Goal: Transaction & Acquisition: Book appointment/travel/reservation

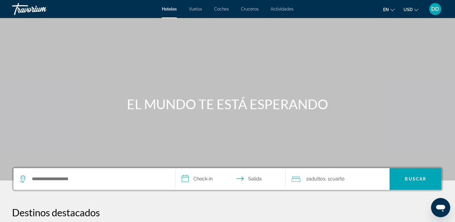
click at [26, 13] on div "Travorium" at bounding box center [42, 9] width 60 height 16
click at [433, 11] on span "DD" at bounding box center [435, 9] width 8 height 6
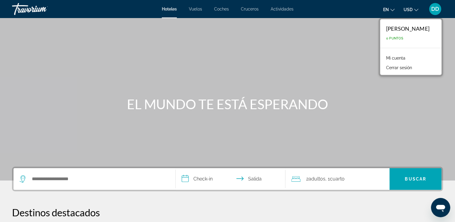
click at [386, 37] on span "0 Puntos" at bounding box center [394, 38] width 17 height 4
click at [391, 34] on div "[PERSON_NAME] 0 Puntos" at bounding box center [410, 33] width 61 height 29
click at [407, 13] on button "USD USD ($) MXN (Mex$) CAD (Can$) GBP (£) EUR (€) AUD (A$) NZD (NZ$) CNY (CN¥)" at bounding box center [411, 9] width 15 height 9
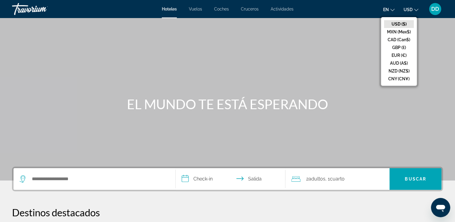
click at [346, 40] on div "Contenido principal" at bounding box center [227, 90] width 455 height 180
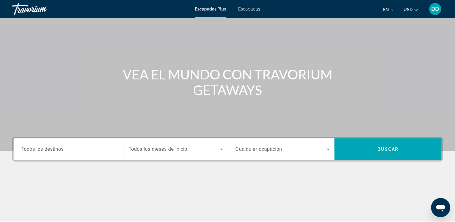
scroll to position [30, 0]
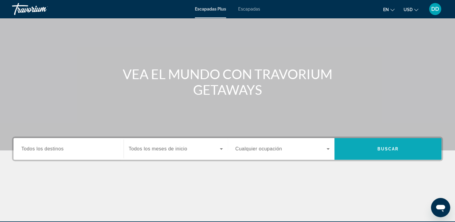
click at [350, 146] on span "Buscar" at bounding box center [387, 149] width 107 height 14
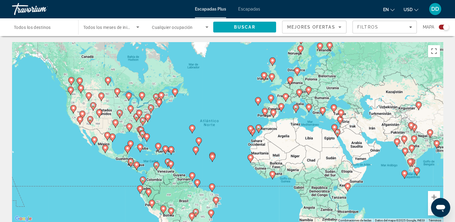
click at [250, 9] on span "Escapadas" at bounding box center [249, 9] width 22 height 5
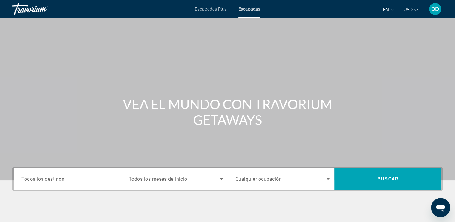
click at [434, 7] on span "DD" at bounding box center [435, 9] width 8 height 6
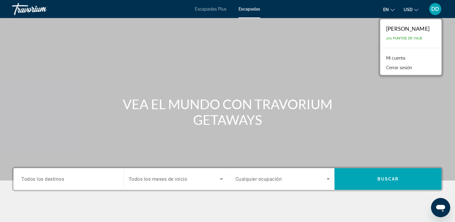
click at [386, 37] on span "270 Puntos de Viaje" at bounding box center [404, 38] width 37 height 4
click at [19, 10] on div "Travorium" at bounding box center [42, 9] width 60 height 16
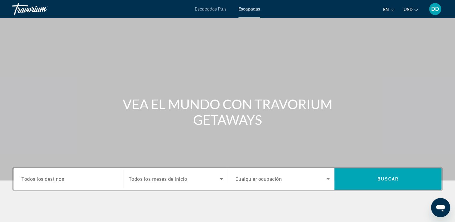
click at [218, 7] on div "Escapadas Plus Escapadas en English Español Français Italiano Português русский…" at bounding box center [227, 9] width 455 height 16
drag, startPoint x: 218, startPoint y: 7, endPoint x: 215, endPoint y: 12, distance: 5.7
click at [220, 9] on span "Escapadas Plus" at bounding box center [211, 9] width 32 height 5
click at [243, 15] on div "Escapadas Plus Escapadas en English Español Français Italiano Português русский…" at bounding box center [227, 9] width 455 height 16
click at [246, 11] on span "Escapadas" at bounding box center [249, 9] width 22 height 5
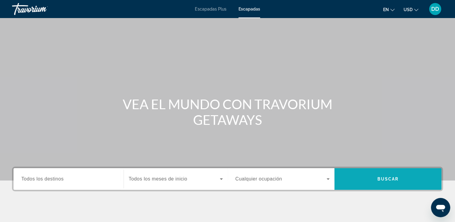
click at [395, 183] on span "Buscar" at bounding box center [387, 179] width 107 height 14
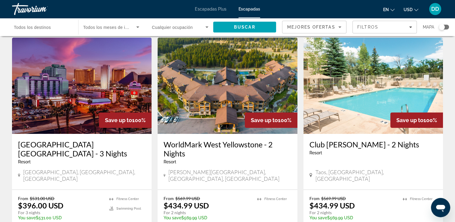
scroll to position [30, 0]
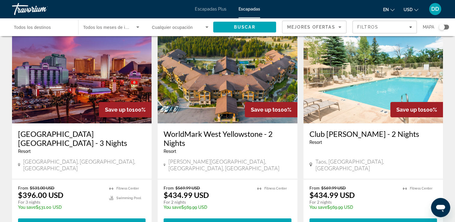
click at [225, 74] on img "Contenido principal" at bounding box center [228, 75] width 140 height 96
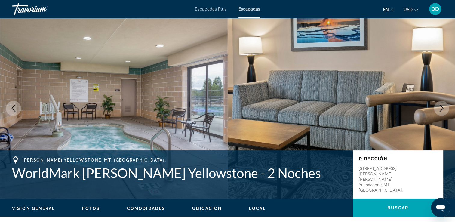
click at [440, 107] on icon "Siguiente imagen" at bounding box center [441, 108] width 7 height 7
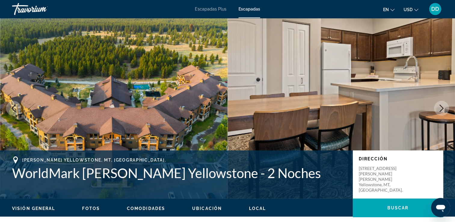
click at [440, 107] on icon "Siguiente imagen" at bounding box center [441, 108] width 7 height 7
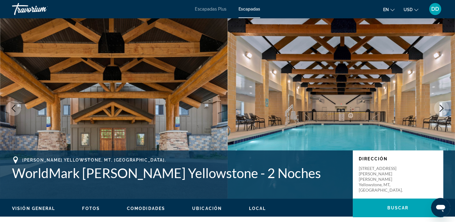
click at [440, 107] on icon "Siguiente imagen" at bounding box center [441, 108] width 7 height 7
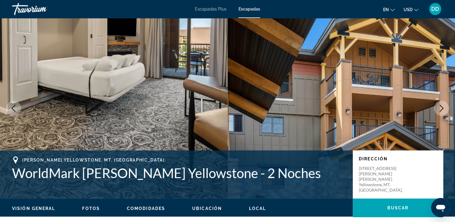
click at [440, 107] on icon "Siguiente imagen" at bounding box center [441, 108] width 7 height 7
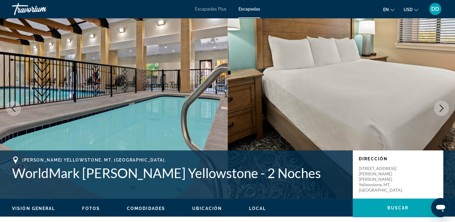
click at [440, 107] on icon "Siguiente imagen" at bounding box center [441, 108] width 7 height 7
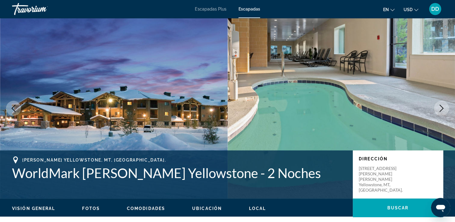
click at [440, 107] on icon "Siguiente imagen" at bounding box center [441, 108] width 7 height 7
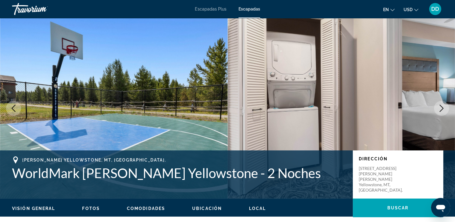
click at [440, 107] on icon "Siguiente imagen" at bounding box center [441, 108] width 7 height 7
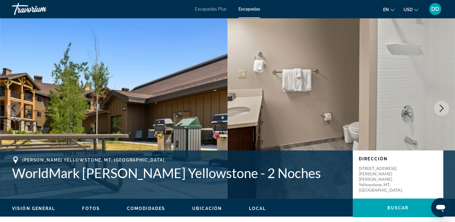
click at [440, 107] on icon "Siguiente imagen" at bounding box center [441, 108] width 7 height 7
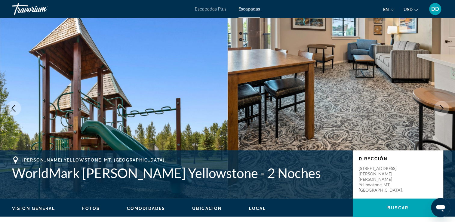
click at [440, 107] on icon "Siguiente imagen" at bounding box center [441, 108] width 7 height 7
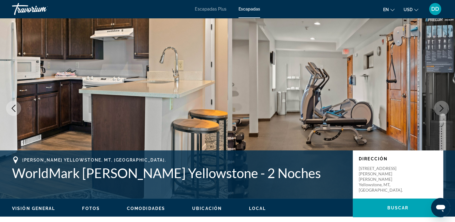
click at [27, 4] on div "Travorium" at bounding box center [42, 9] width 60 height 16
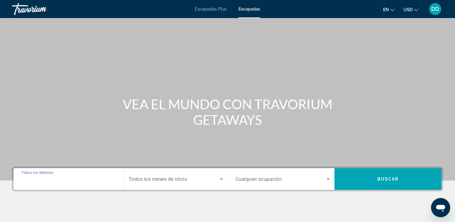
click at [66, 179] on input "Destination Todos los destinos" at bounding box center [68, 179] width 94 height 7
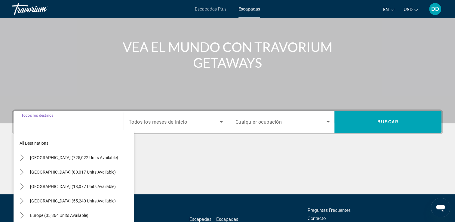
scroll to position [103, 0]
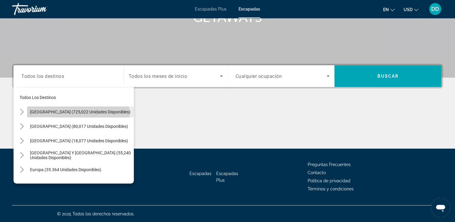
click at [53, 115] on span "Selecciona destino: Estados Unidos (725,022 unidades disponibles)" at bounding box center [80, 112] width 107 height 14
type input "**********"
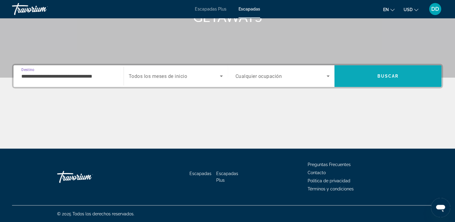
click at [379, 78] on span "Buscar" at bounding box center [387, 76] width 21 height 5
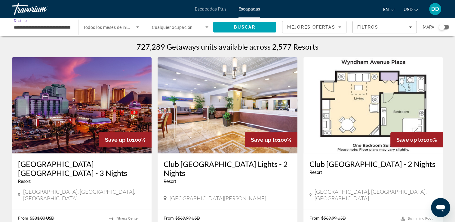
click at [49, 30] on input "**********" at bounding box center [42, 27] width 57 height 7
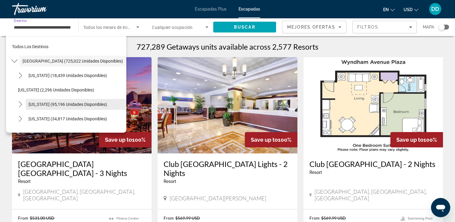
click at [67, 104] on span "California (95,196 unidades disponibles)" at bounding box center [68, 104] width 78 height 5
type input "**********"
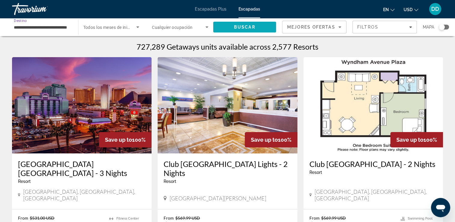
click at [237, 25] on span "Buscar" at bounding box center [244, 27] width 21 height 5
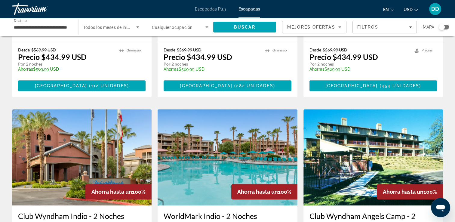
scroll to position [421, 0]
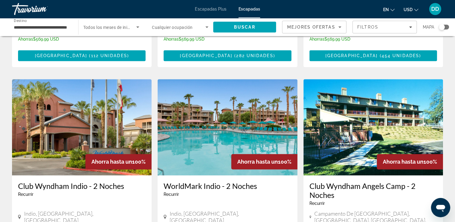
click at [211, 121] on img "Contenido principal" at bounding box center [228, 127] width 140 height 96
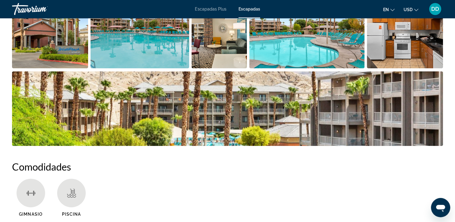
scroll to position [301, 0]
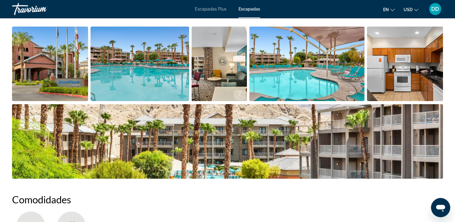
click at [57, 46] on img "Abrir control deslizante de imagen a pantalla completa" at bounding box center [50, 63] width 76 height 75
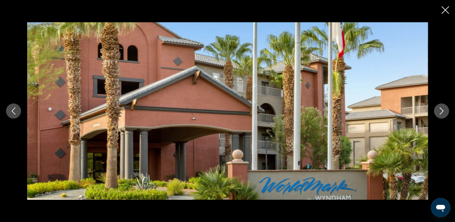
click at [435, 110] on button "Siguiente imagen" at bounding box center [441, 110] width 15 height 15
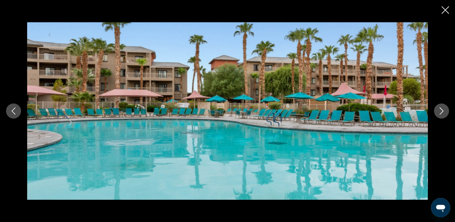
click at [440, 109] on icon "Siguiente imagen" at bounding box center [441, 110] width 7 height 7
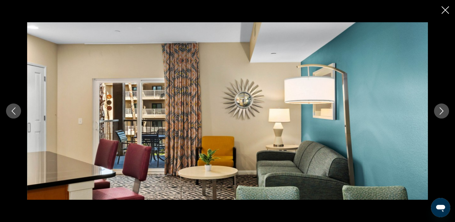
click at [440, 110] on icon "Siguiente imagen" at bounding box center [441, 110] width 7 height 7
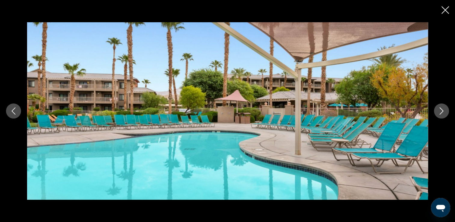
click at [440, 110] on icon "Siguiente imagen" at bounding box center [441, 110] width 7 height 7
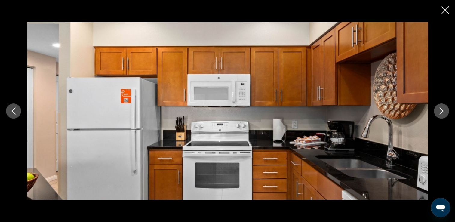
click at [440, 110] on icon "Siguiente imagen" at bounding box center [441, 110] width 7 height 7
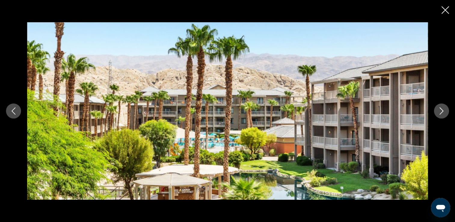
click at [441, 112] on icon "Siguiente imagen" at bounding box center [441, 110] width 7 height 7
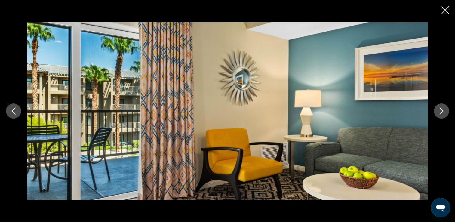
click at [441, 112] on icon "Siguiente imagen" at bounding box center [441, 110] width 7 height 7
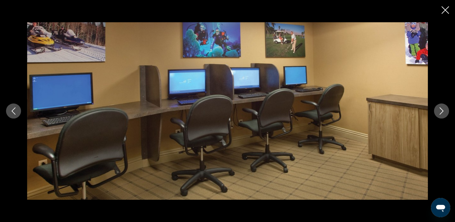
click at [441, 112] on icon "Siguiente imagen" at bounding box center [441, 110] width 7 height 7
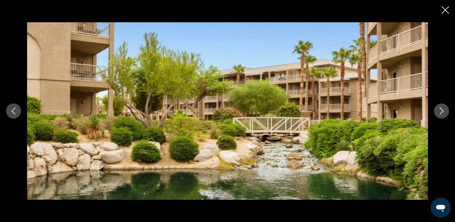
click at [441, 112] on icon "Siguiente imagen" at bounding box center [441, 110] width 7 height 7
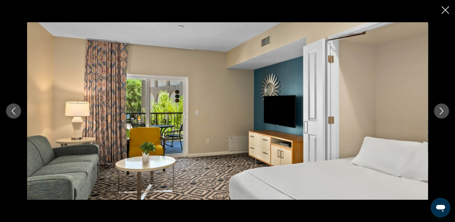
click at [441, 112] on icon "Siguiente imagen" at bounding box center [441, 110] width 7 height 7
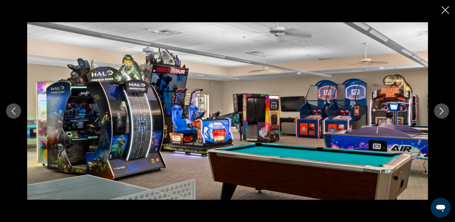
click at [441, 112] on icon "Siguiente imagen" at bounding box center [441, 110] width 7 height 7
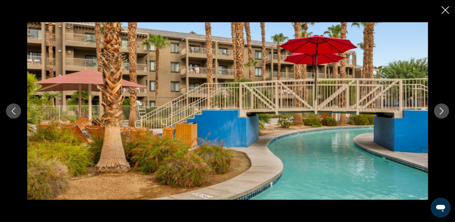
click at [441, 112] on icon "Siguiente imagen" at bounding box center [441, 110] width 7 height 7
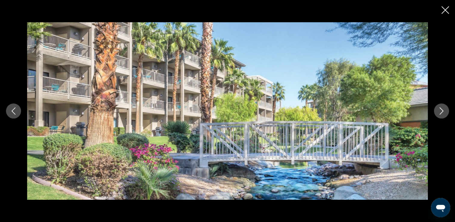
click at [441, 112] on icon "Siguiente imagen" at bounding box center [441, 110] width 7 height 7
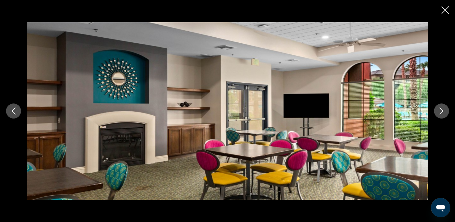
click at [449, 13] on div "prev next" at bounding box center [227, 111] width 455 height 222
click at [443, 8] on icon "Cerrar presentación de diapositivas" at bounding box center [445, 10] width 8 height 8
